Goal: Transaction & Acquisition: Purchase product/service

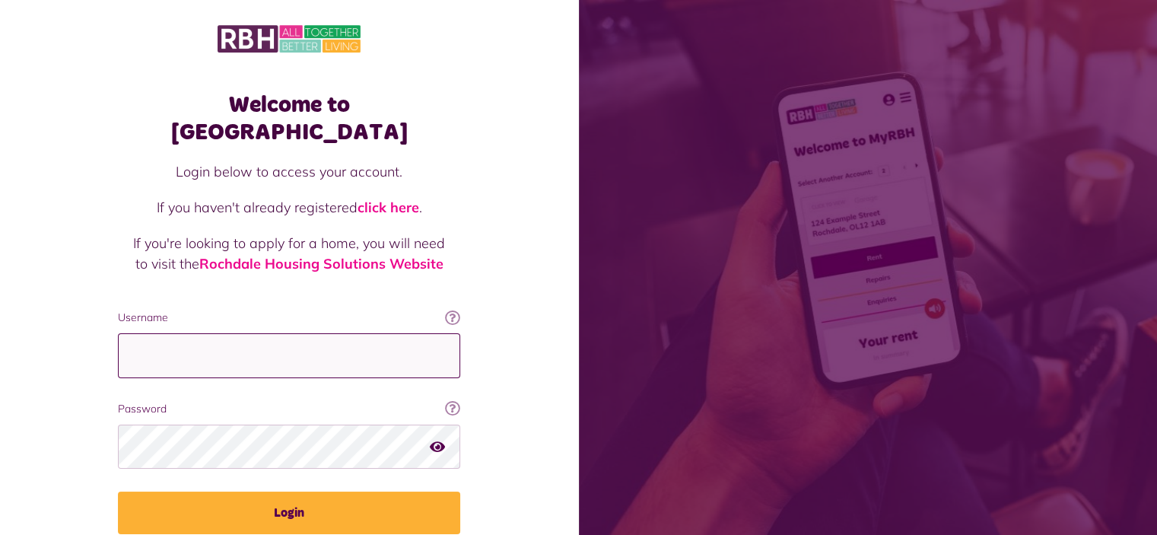
drag, startPoint x: 0, startPoint y: 0, endPoint x: 134, endPoint y: 330, distance: 356.3
click at [134, 333] on input "Username" at bounding box center [289, 355] width 342 height 45
type input "**********"
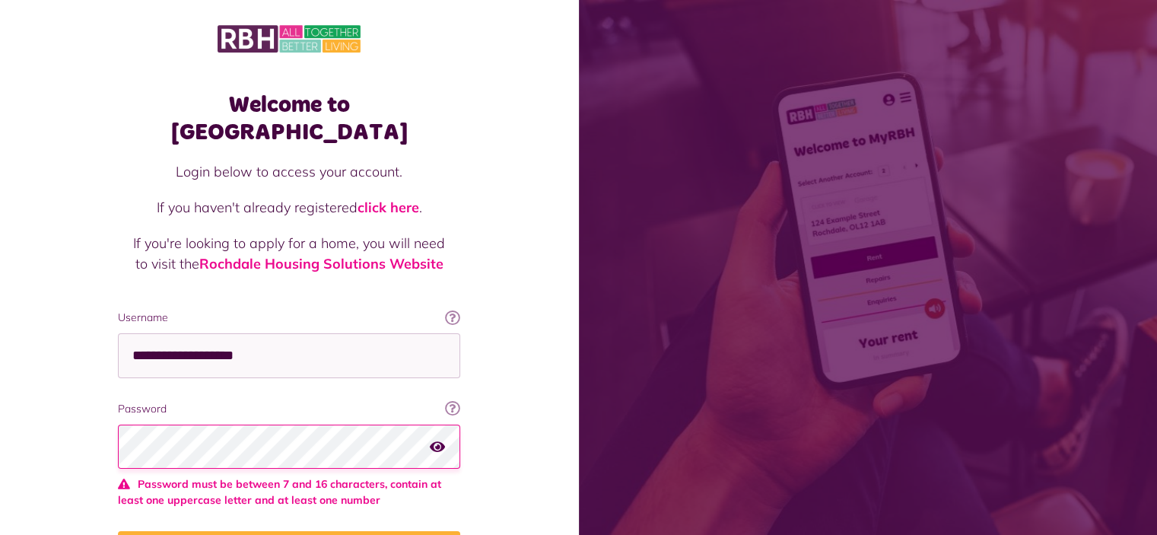
click at [235, 401] on div "Password Your password contains a minimum of eight characters, include one uppe…" at bounding box center [289, 454] width 342 height 107
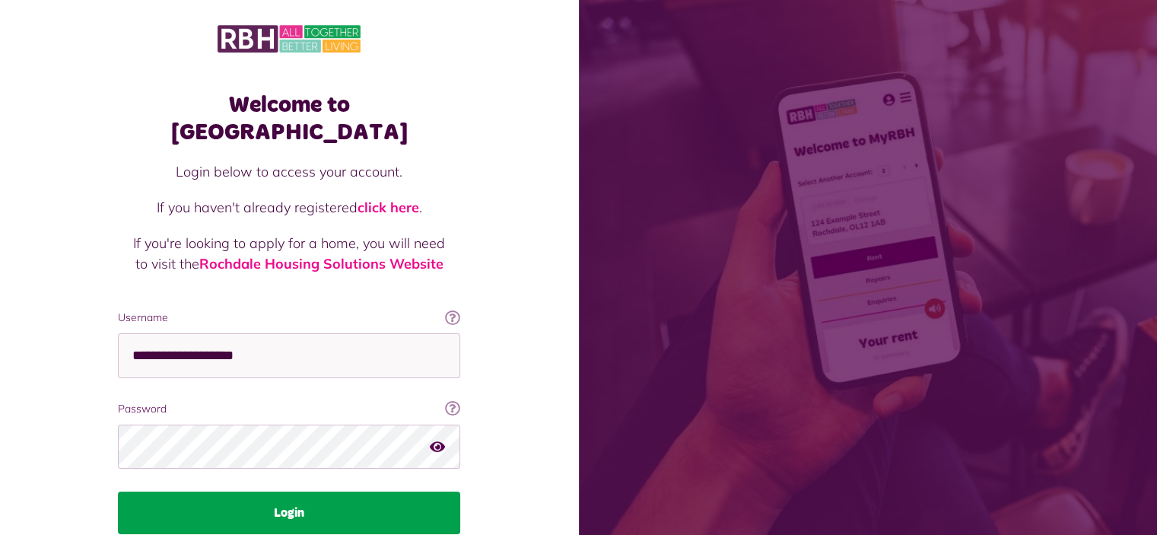
click at [287, 491] on button "Login" at bounding box center [289, 512] width 342 height 43
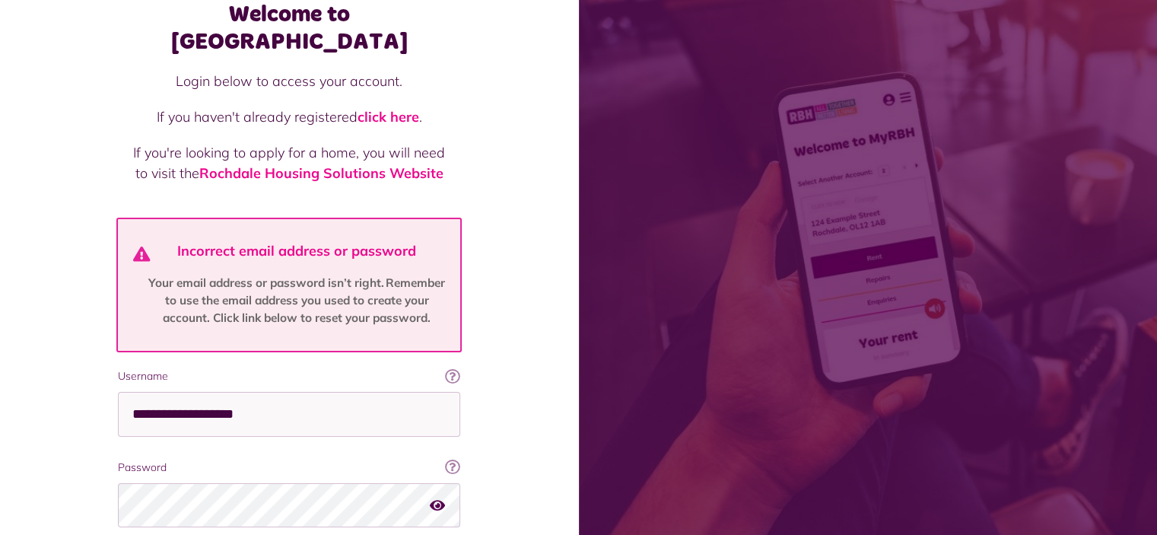
scroll to position [91, 0]
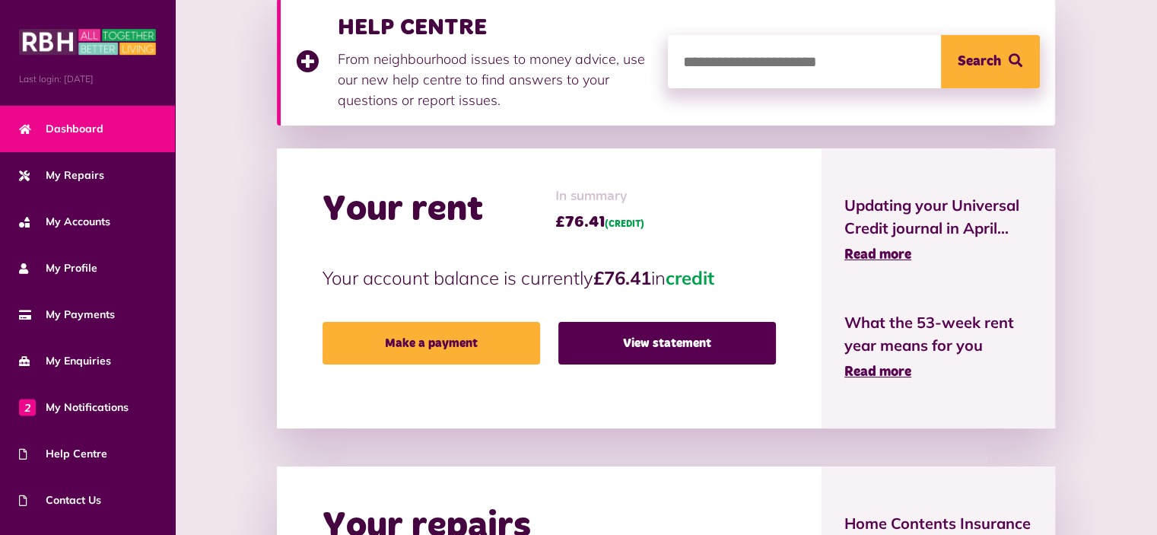
scroll to position [243, 0]
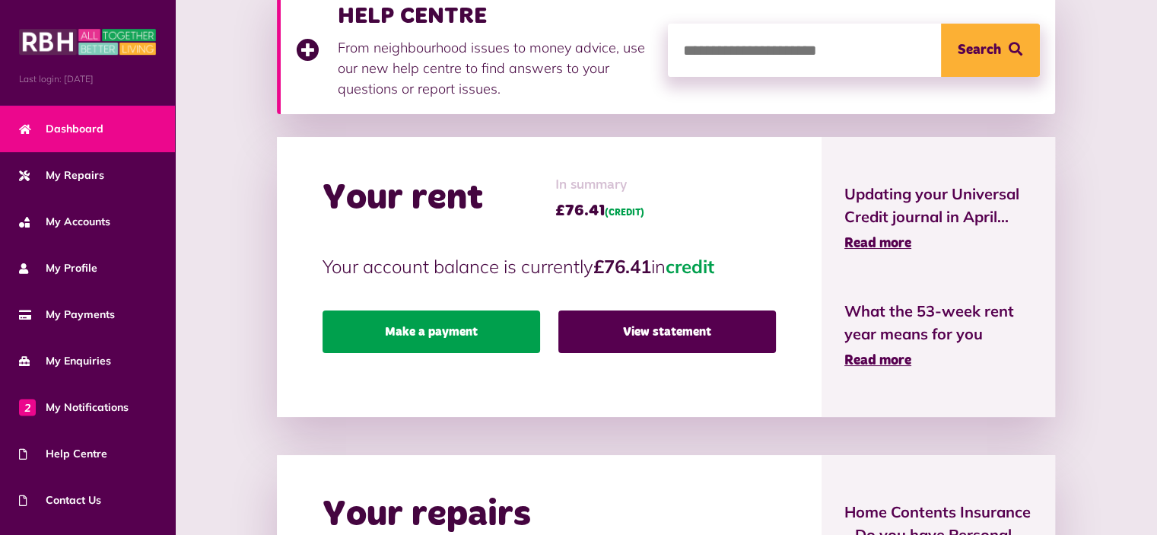
click at [459, 329] on link "Make a payment" at bounding box center [432, 331] width 218 height 43
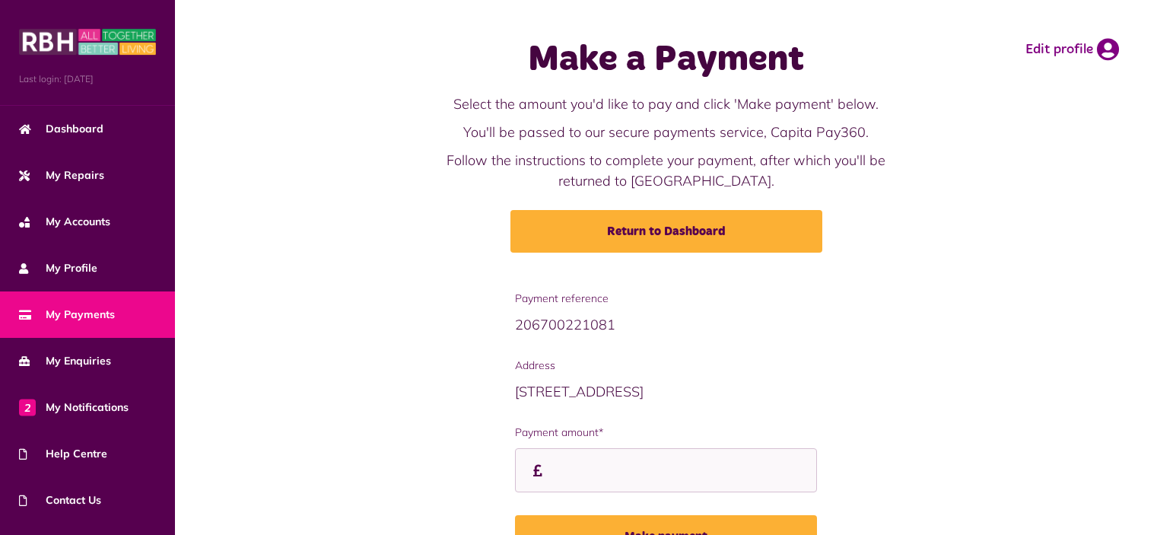
click at [567, 476] on input "Payment amount*" at bounding box center [666, 470] width 302 height 45
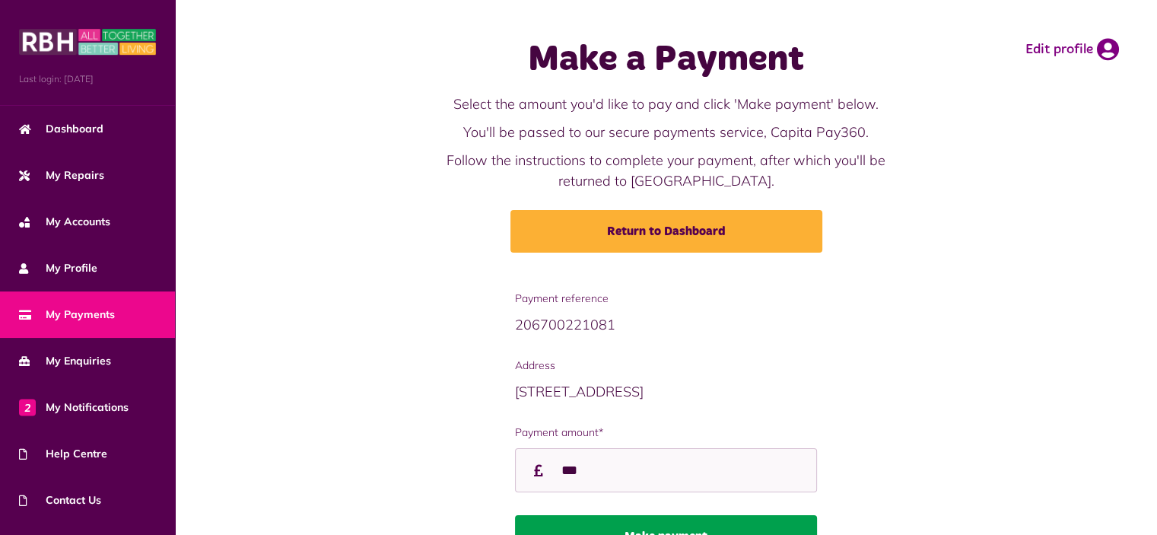
type input "***"
click at [605, 527] on button "Make payment" at bounding box center [666, 536] width 302 height 43
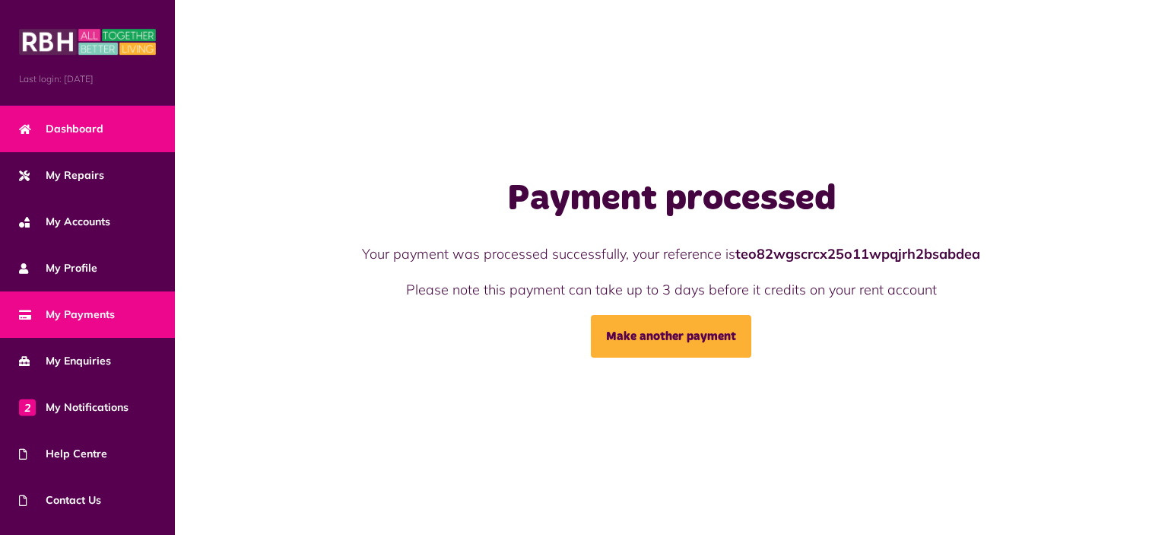
click at [88, 121] on span "Dashboard" at bounding box center [61, 129] width 84 height 16
